Goal: Information Seeking & Learning: Compare options

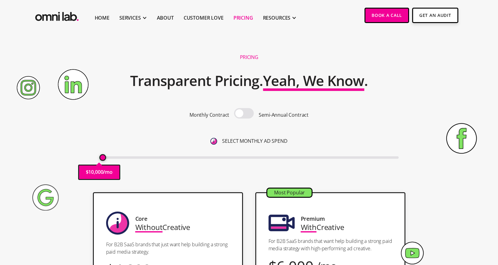
click at [244, 115] on span at bounding box center [244, 113] width 20 height 10
click at [244, 114] on input "checkbox" at bounding box center [244, 114] width 0 height 0
drag, startPoint x: 260, startPoint y: 114, endPoint x: 326, endPoint y: 112, distance: 66.8
click at [326, 113] on div "Monthly Contract Semi-Annual Contract" at bounding box center [248, 115] width 299 height 14
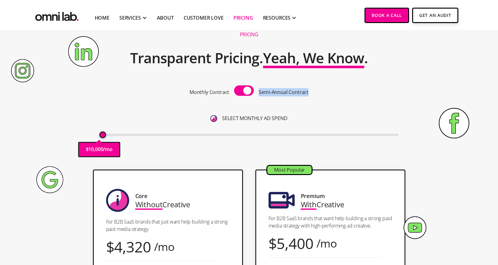
scroll to position [22, 0]
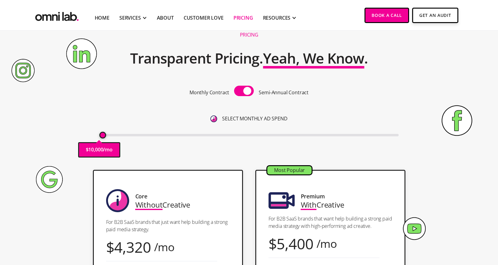
click at [241, 93] on span at bounding box center [244, 91] width 20 height 10
click at [244, 92] on input "checkbox" at bounding box center [244, 92] width 0 height 0
click at [102, 136] on input "range" at bounding box center [248, 135] width 299 height 2
drag, startPoint x: 102, startPoint y: 136, endPoint x: 110, endPoint y: 135, distance: 8.7
type input "20000"
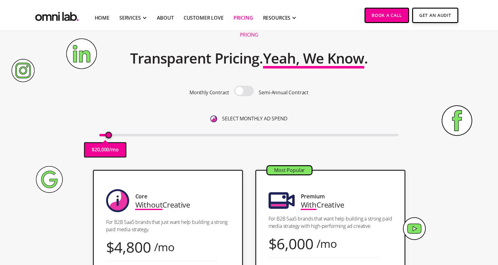
click at [110, 135] on input "range" at bounding box center [248, 135] width 299 height 2
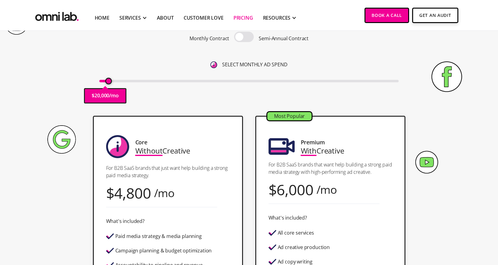
scroll to position [78, 0]
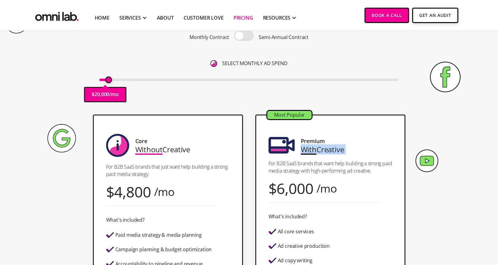
drag, startPoint x: 300, startPoint y: 152, endPoint x: 350, endPoint y: 156, distance: 50.3
click at [350, 156] on div "Most Popular Premium With Creative For B2B SaaS brands that want help building …" at bounding box center [330, 226] width 150 height 222
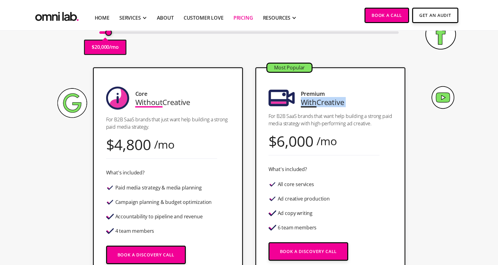
scroll to position [126, 0]
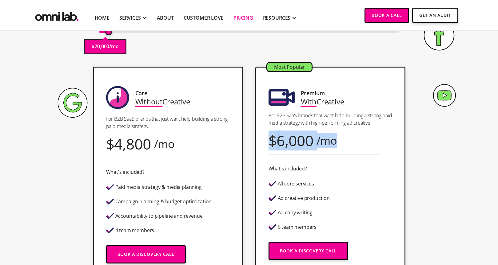
drag, startPoint x: 274, startPoint y: 141, endPoint x: 350, endPoint y: 144, distance: 76.4
click at [350, 144] on div "Most Popular Premium With Creative For B2B SaaS brands that want help building …" at bounding box center [330, 178] width 150 height 222
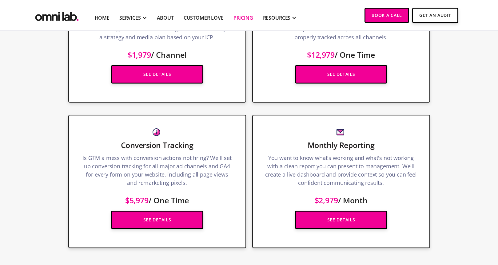
scroll to position [882, 0]
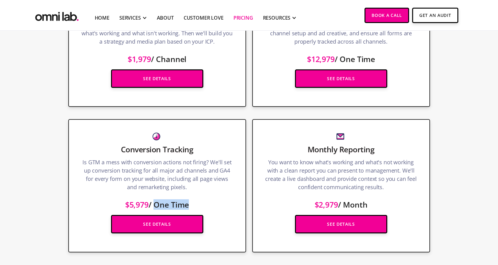
drag, startPoint x: 154, startPoint y: 205, endPoint x: 197, endPoint y: 205, distance: 42.8
click at [197, 205] on p "$5,979 / One Time" at bounding box center [157, 202] width 152 height 14
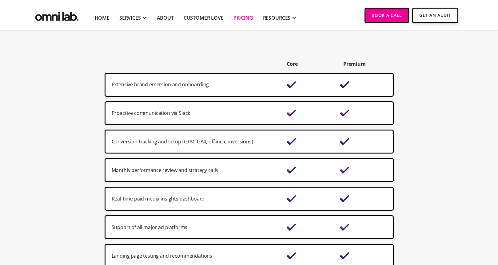
scroll to position [414, 0]
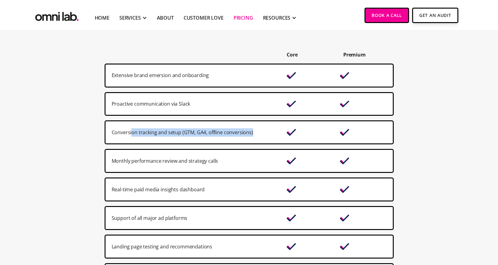
drag, startPoint x: 132, startPoint y: 132, endPoint x: 317, endPoint y: 131, distance: 185.5
click at [317, 131] on div "Conversion tracking and setup (GTM, GA4, offline conversions)" at bounding box center [249, 133] width 289 height 24
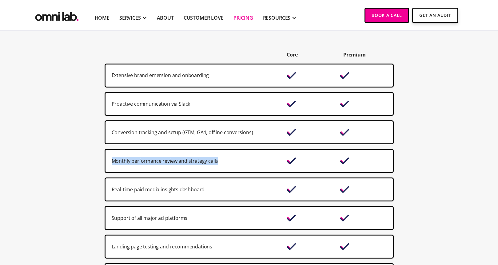
drag, startPoint x: 111, startPoint y: 155, endPoint x: 232, endPoint y: 162, distance: 120.8
click at [232, 162] on div "Monthly performance review and strategy calls" at bounding box center [249, 161] width 289 height 24
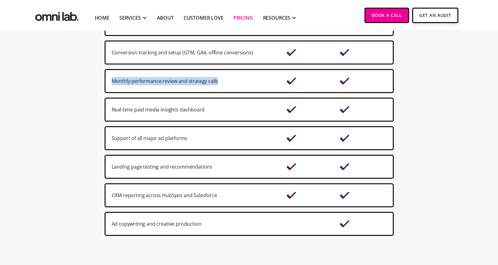
scroll to position [498, 0]
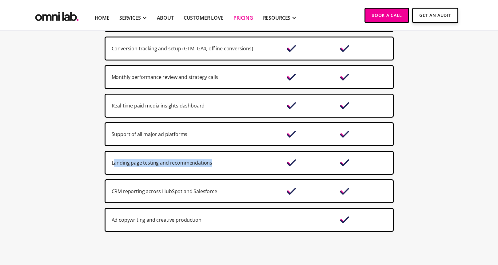
drag, startPoint x: 113, startPoint y: 161, endPoint x: 218, endPoint y: 164, distance: 104.9
click at [219, 164] on div "Landing page testing and recommendations" at bounding box center [196, 163] width 169 height 8
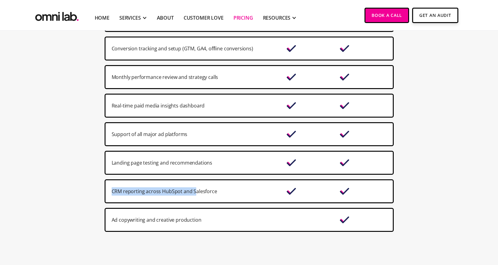
drag, startPoint x: 114, startPoint y: 191, endPoint x: 194, endPoint y: 191, distance: 79.7
click at [194, 191] on div "CRM reporting across HubSpot and Salesforce" at bounding box center [249, 192] width 289 height 24
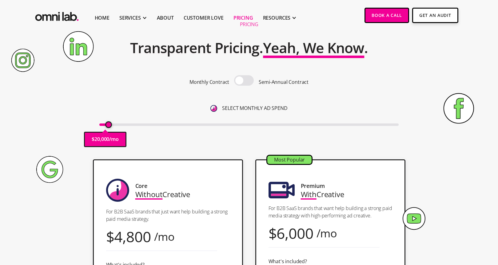
scroll to position [34, 0]
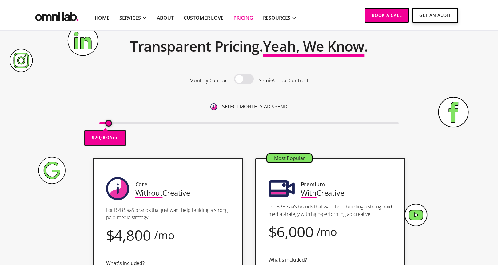
click at [248, 79] on span at bounding box center [244, 79] width 20 height 10
click at [244, 80] on input "checkbox" at bounding box center [244, 80] width 0 height 0
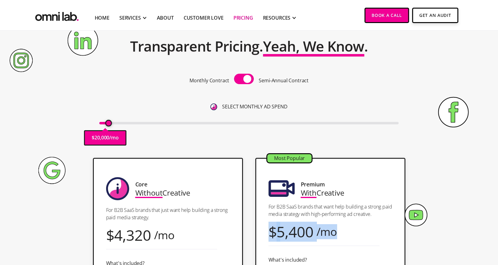
drag, startPoint x: 271, startPoint y: 234, endPoint x: 346, endPoint y: 233, distance: 74.8
click at [346, 233] on div "Most Popular Premium With Creative For B2B SaaS brands that want help building …" at bounding box center [330, 269] width 150 height 222
click at [239, 74] on span at bounding box center [244, 79] width 20 height 10
click at [244, 80] on input "checkbox" at bounding box center [244, 80] width 0 height 0
drag, startPoint x: 272, startPoint y: 230, endPoint x: 344, endPoint y: 234, distance: 72.1
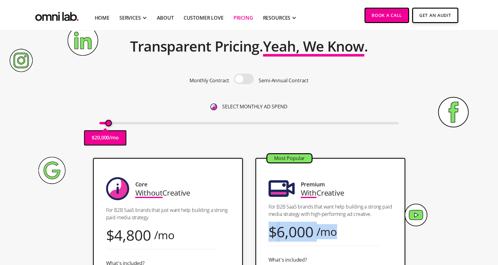
click at [344, 234] on div "Most Popular Premium With Creative For B2B SaaS brands that want help building …" at bounding box center [330, 269] width 150 height 222
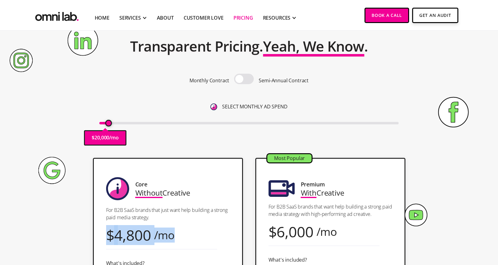
drag, startPoint x: 108, startPoint y: 235, endPoint x: 173, endPoint y: 236, distance: 65.8
click at [173, 236] on div "$ 4,800 /mo" at bounding box center [140, 235] width 69 height 8
